Goal: Check status: Check status

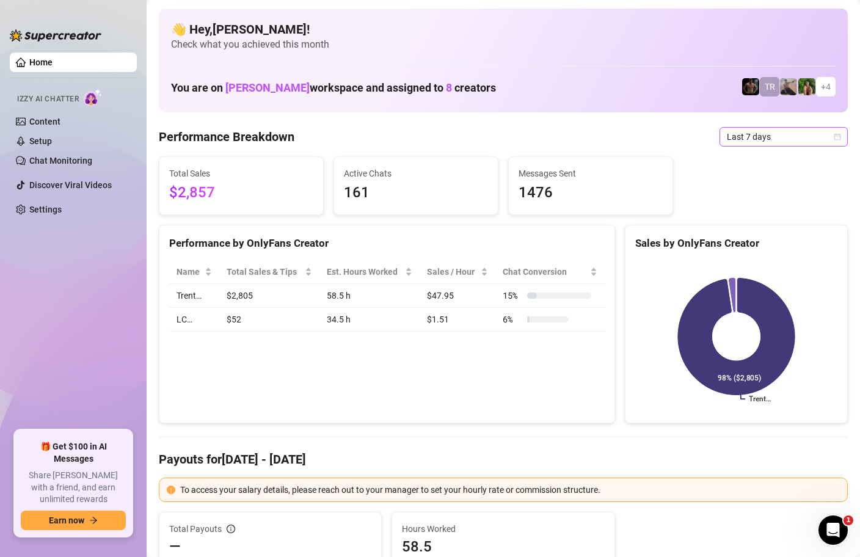
click at [767, 140] on span "Last 7 days" at bounding box center [783, 137] width 114 height 18
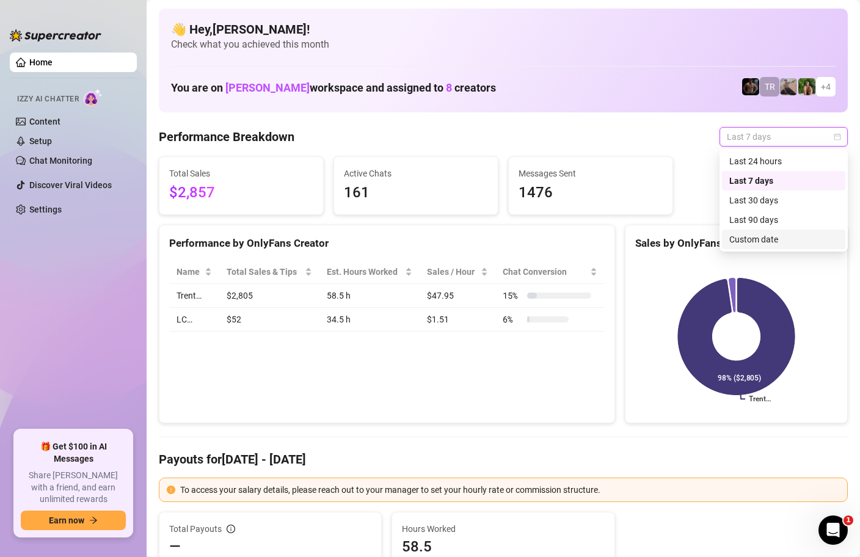
click at [737, 241] on div "Custom date" at bounding box center [783, 239] width 109 height 13
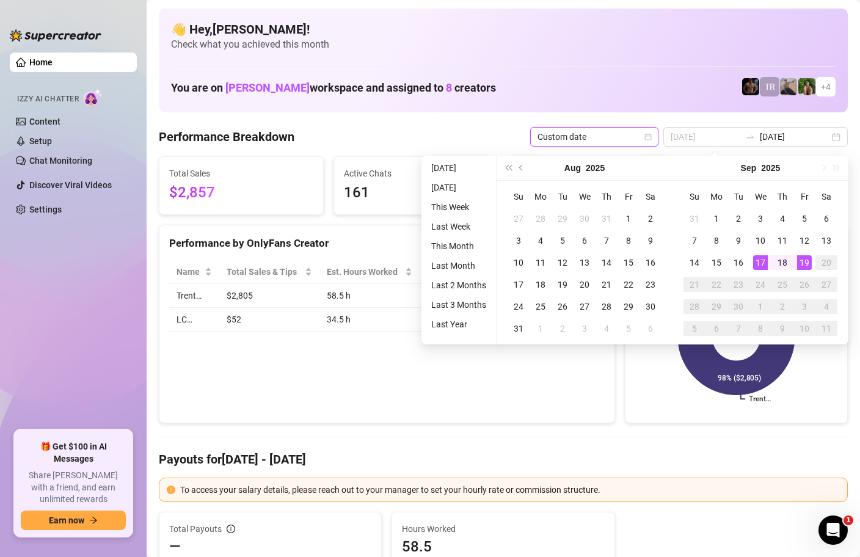
type input "[DATE]"
click at [803, 256] on div "19" at bounding box center [804, 262] width 15 height 15
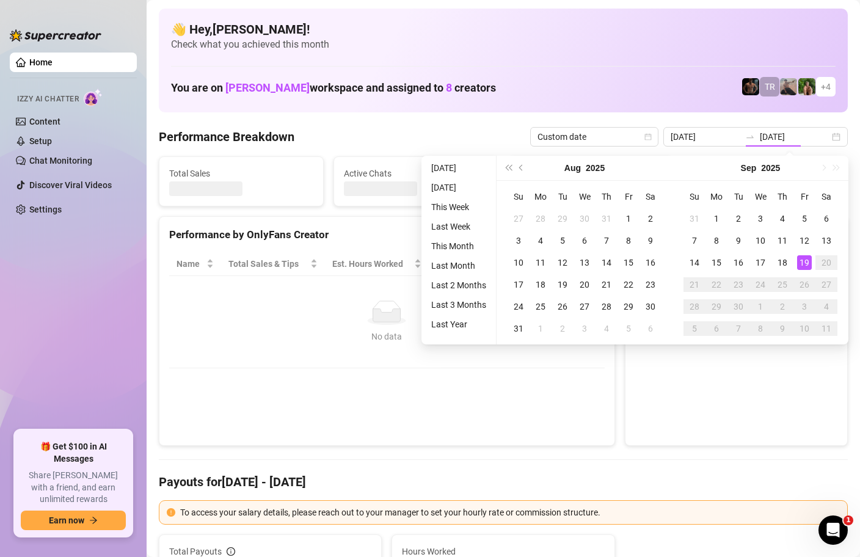
type input "[DATE]"
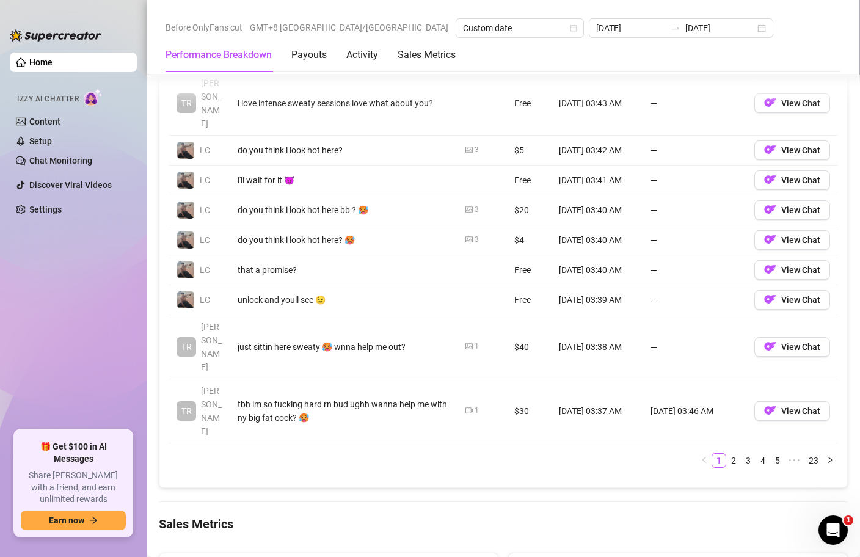
scroll to position [1305, 0]
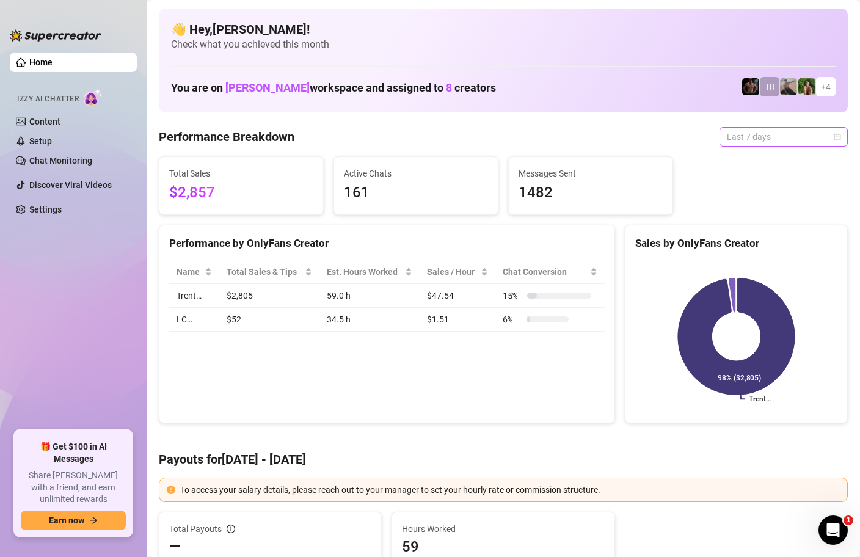
click at [839, 131] on span "Last 7 days" at bounding box center [783, 137] width 114 height 18
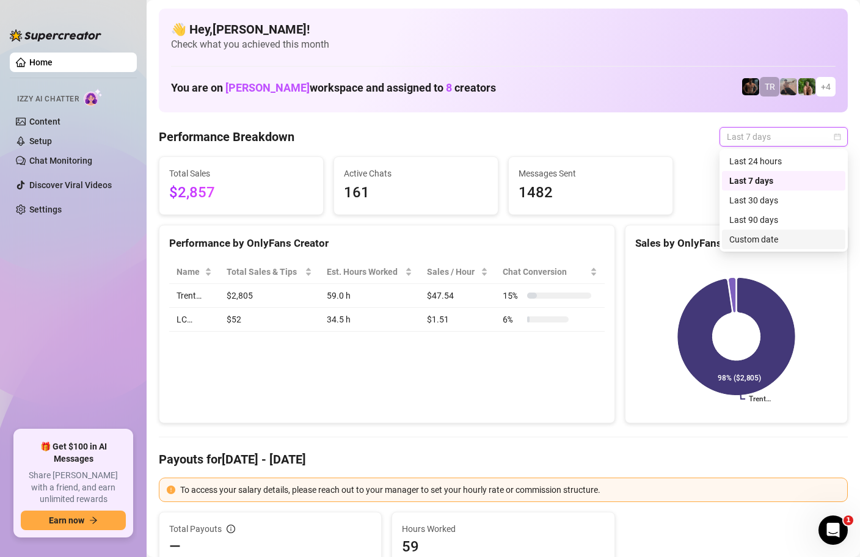
click at [770, 235] on div "Custom date" at bounding box center [783, 239] width 109 height 13
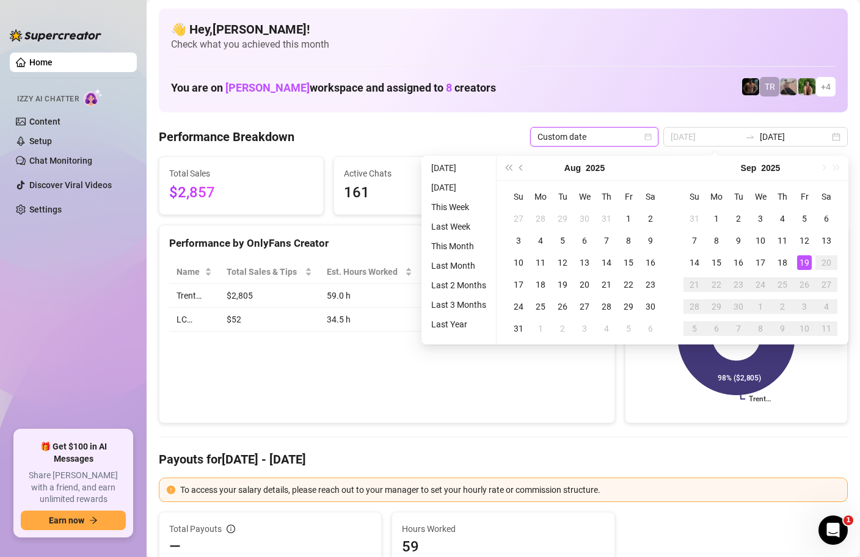
type input "[DATE]"
click at [800, 254] on td "19" at bounding box center [804, 263] width 22 height 22
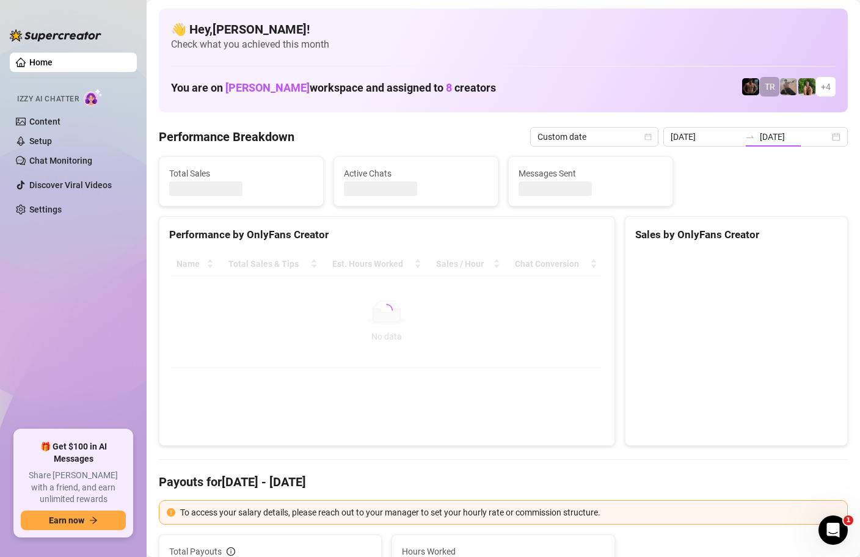
type input "[DATE]"
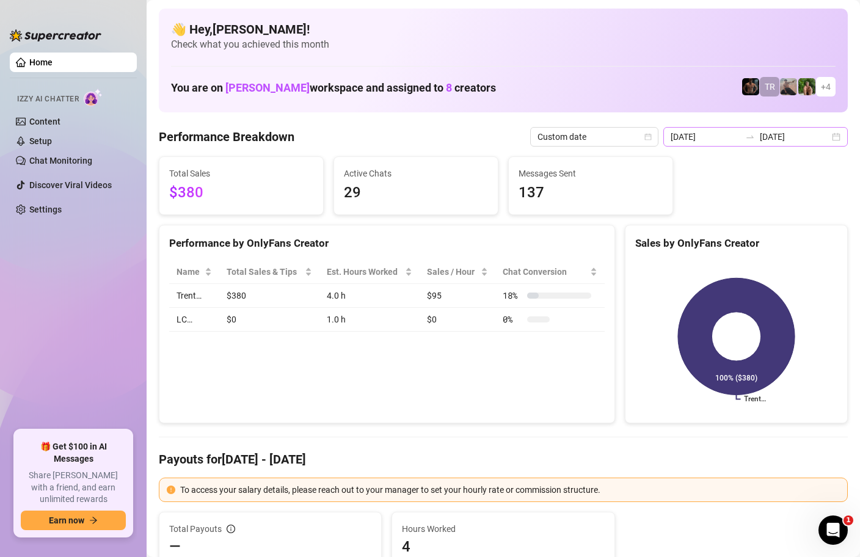
click at [836, 135] on div "2025-09-19 2025-09-19" at bounding box center [755, 137] width 184 height 20
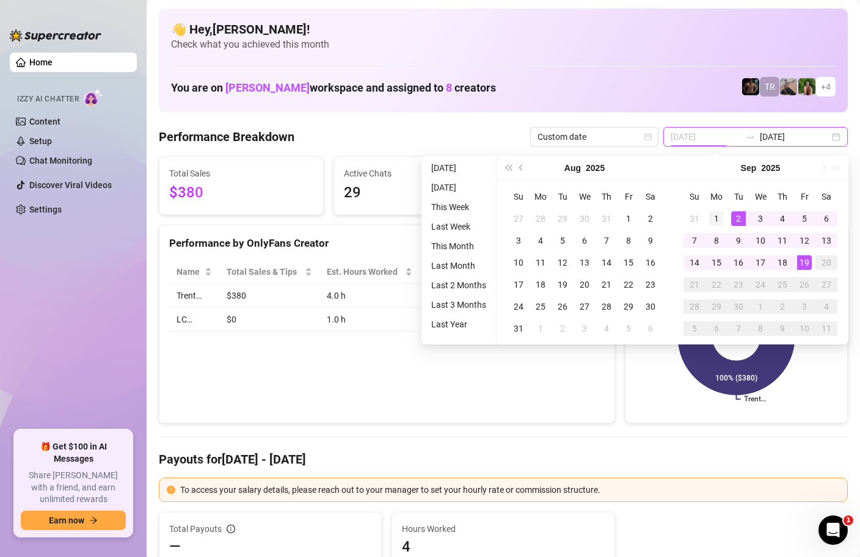
type input "2025-09-01"
click at [720, 219] on div "1" at bounding box center [716, 218] width 15 height 15
type input "[DATE]"
click at [806, 261] on div "19" at bounding box center [804, 262] width 15 height 15
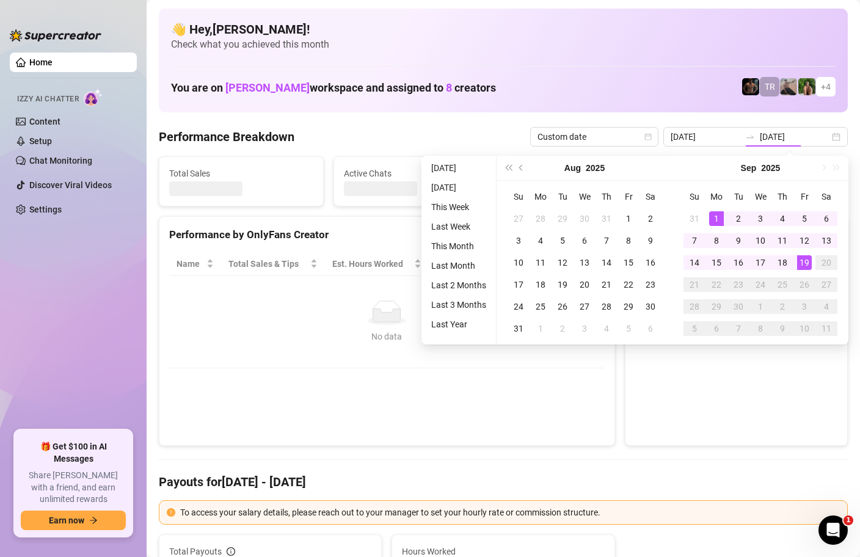
type input "2025-09-01"
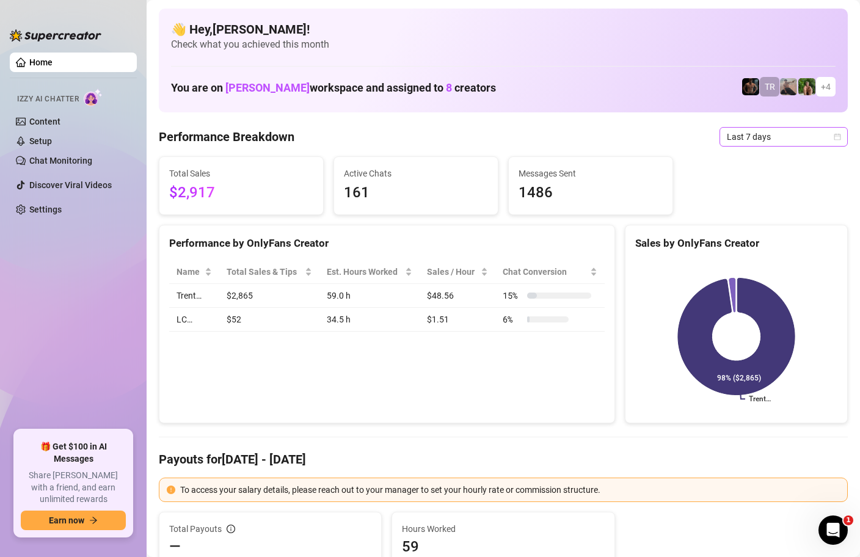
click at [839, 136] on icon "calendar" at bounding box center [836, 136] width 7 height 7
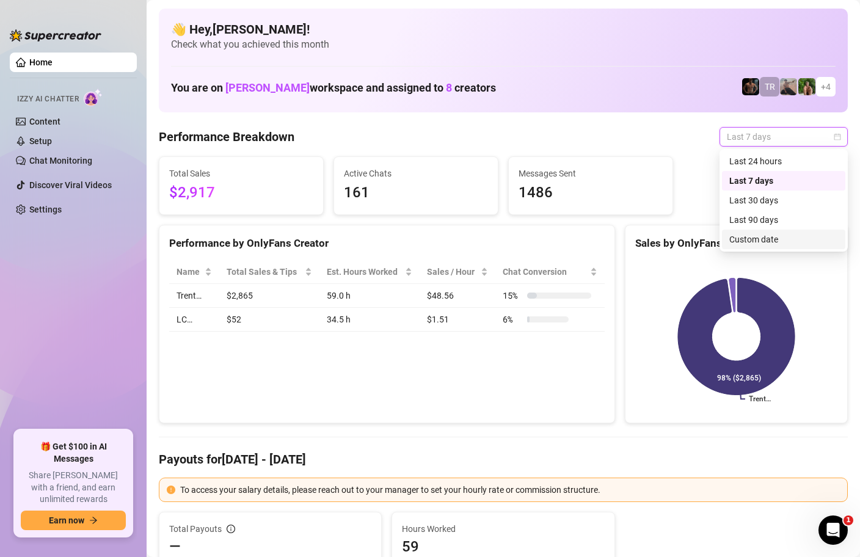
click at [773, 241] on div "Custom date" at bounding box center [783, 239] width 109 height 13
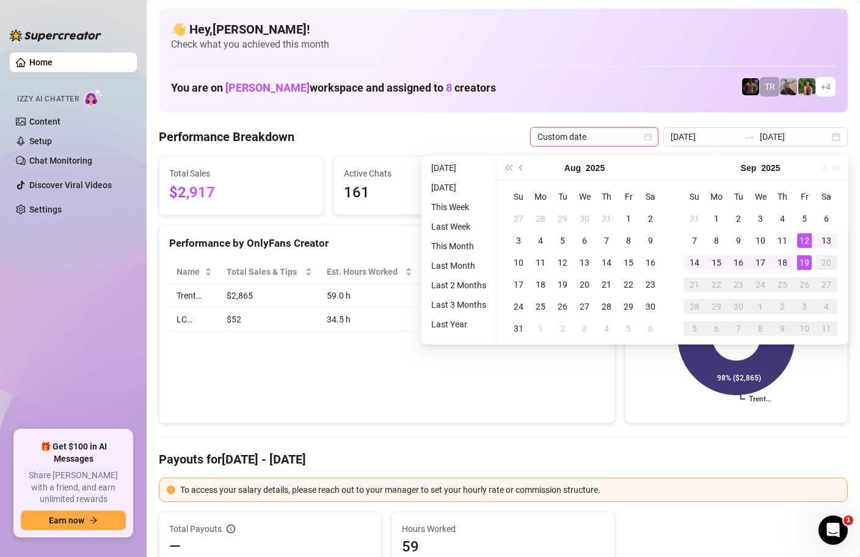
type input "[DATE]"
click at [802, 262] on div "19" at bounding box center [804, 262] width 15 height 15
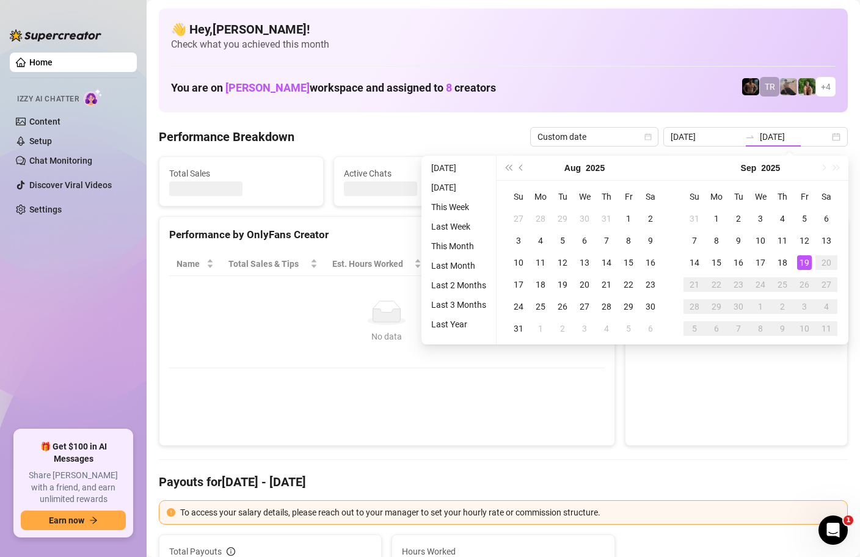
type input "[DATE]"
